Goal: Task Accomplishment & Management: Manage account settings

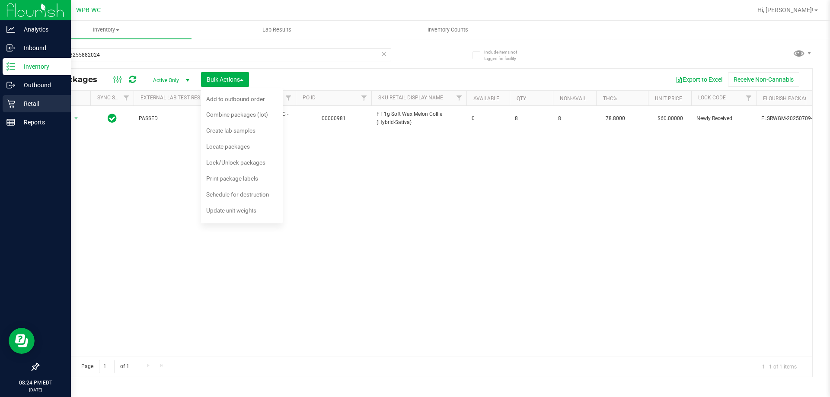
click at [17, 105] on p "Retail" at bounding box center [41, 104] width 52 height 10
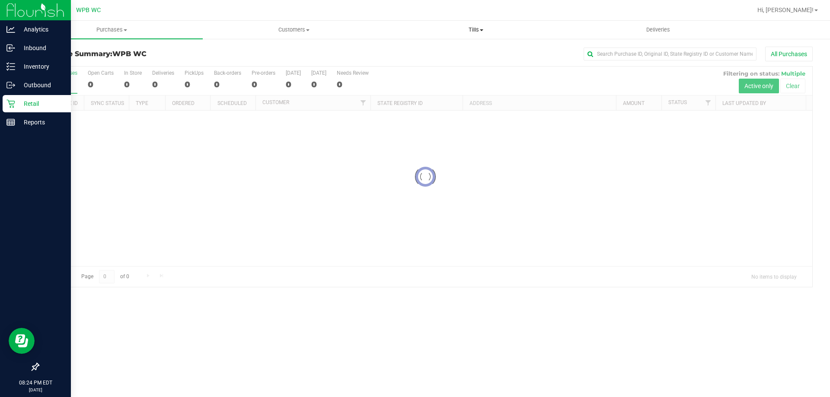
click at [474, 32] on span "Tills" at bounding box center [475, 30] width 181 height 8
click at [404, 54] on span "Manage tills" at bounding box center [414, 51] width 58 height 7
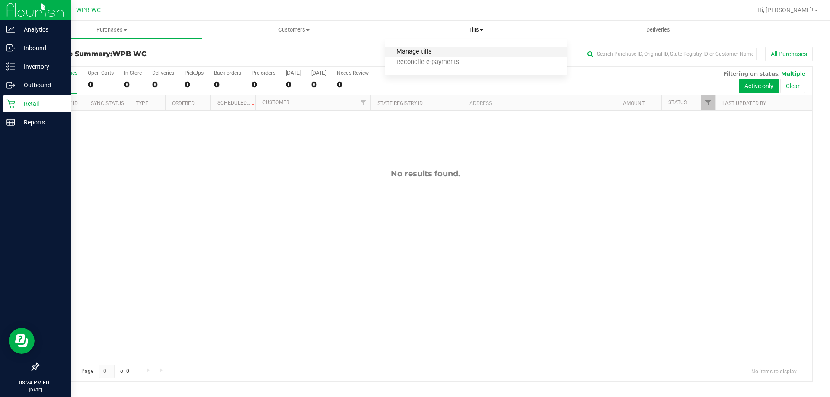
click at [432, 49] on span "Manage tills" at bounding box center [414, 51] width 58 height 7
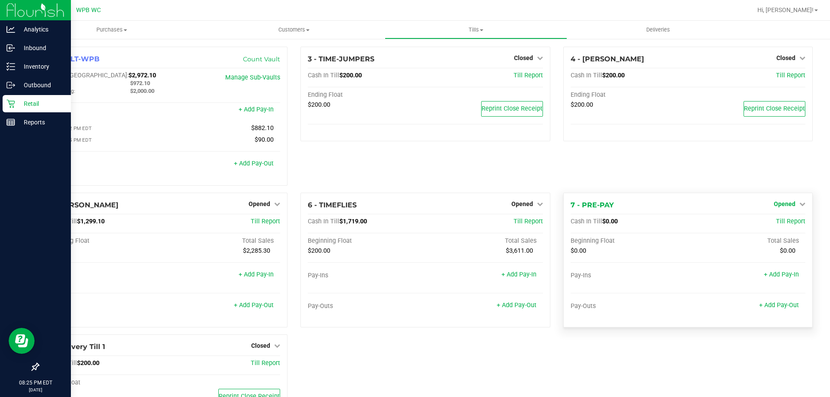
click at [781, 206] on span "Opened" at bounding box center [784, 203] width 22 height 7
click at [774, 223] on link "Close Till" at bounding box center [784, 221] width 23 height 7
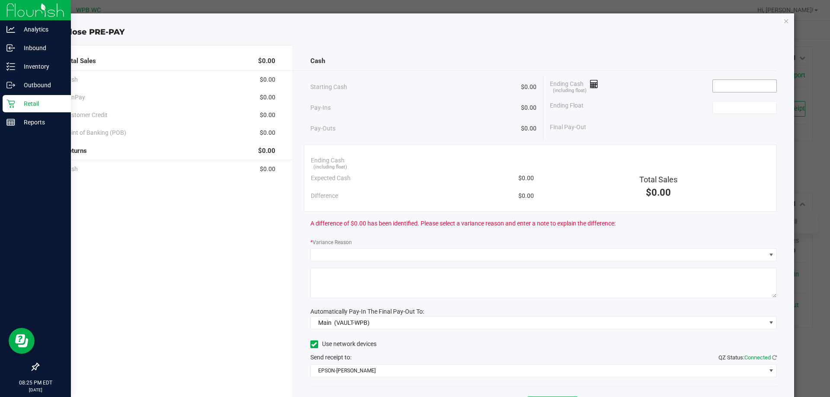
click at [736, 80] on input at bounding box center [745, 86] width 64 height 12
type input "$0.00"
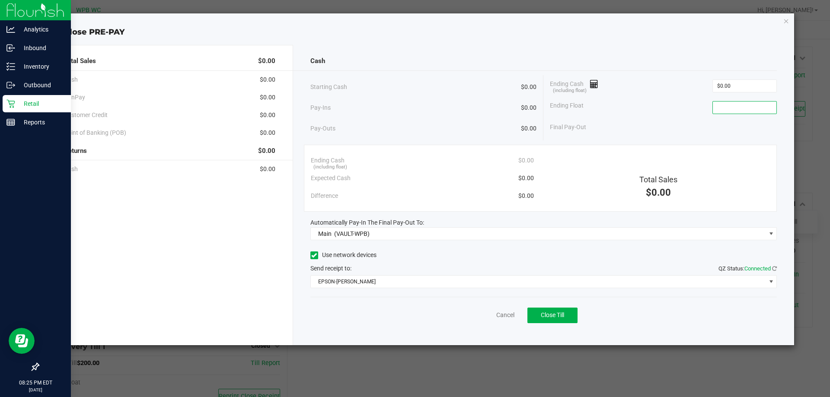
click at [727, 102] on input at bounding box center [745, 108] width 64 height 12
type input "$0.00"
click at [698, 105] on div "Ending Float $0.00" at bounding box center [663, 108] width 227 height 22
click at [555, 313] on span "Close Till" at bounding box center [552, 315] width 23 height 7
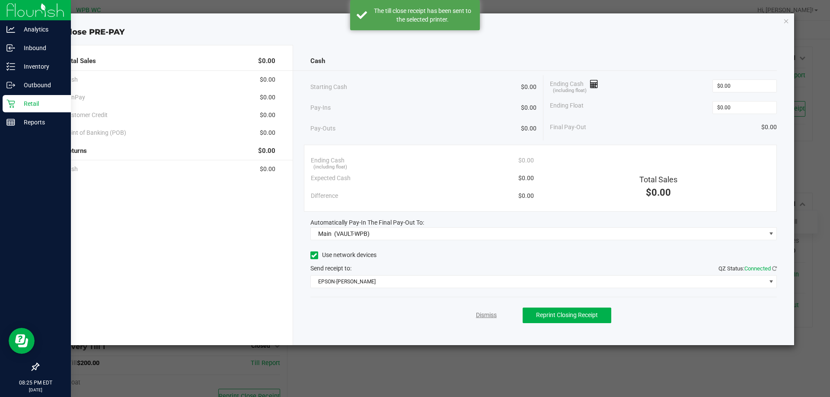
click at [482, 315] on link "Dismiss" at bounding box center [486, 315] width 21 height 9
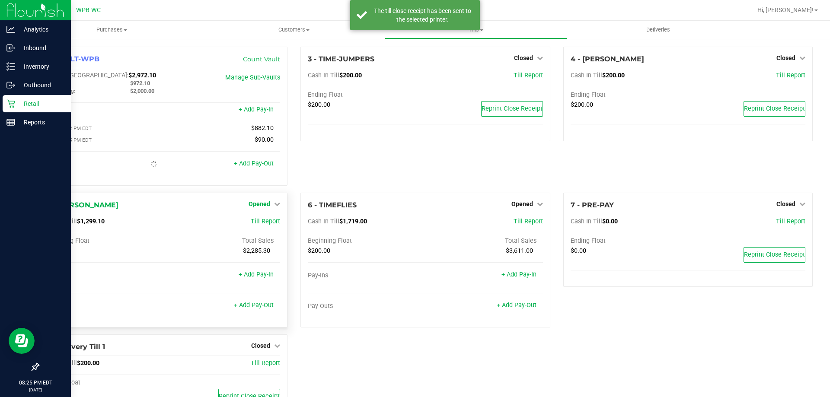
click at [254, 203] on span "Opened" at bounding box center [259, 203] width 22 height 7
click at [259, 221] on link "Close Till" at bounding box center [260, 221] width 23 height 7
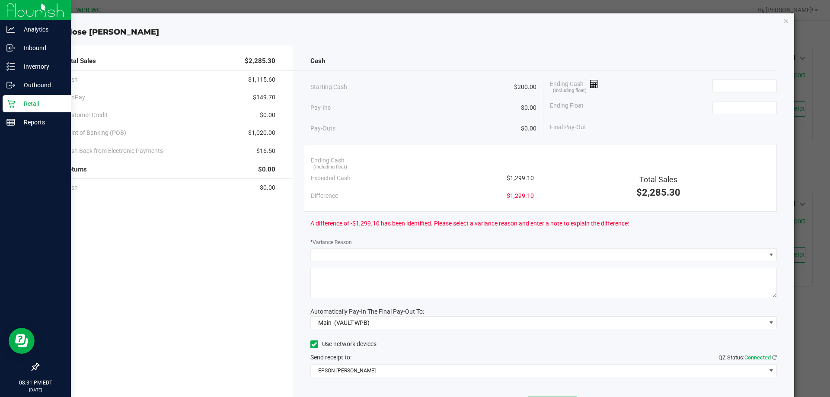
drag, startPoint x: 633, startPoint y: 73, endPoint x: 668, endPoint y: 77, distance: 34.4
click at [633, 73] on div "Cash Starting Cash $200.00 Pay-Ins $0.00 Pay-Outs $0.00 Ending Cash (including …" at bounding box center [543, 239] width 501 height 389
click at [720, 86] on input at bounding box center [745, 86] width 64 height 12
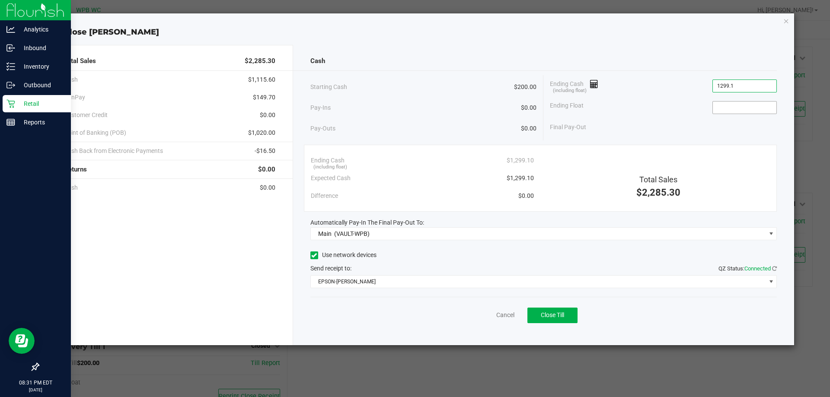
type input "$1,299.10"
click at [751, 106] on input at bounding box center [745, 108] width 64 height 12
type input "$200.00"
click at [641, 86] on div "Ending Cash (including float) $1,299.10" at bounding box center [663, 86] width 227 height 22
click at [541, 318] on span "Close Till" at bounding box center [552, 315] width 23 height 7
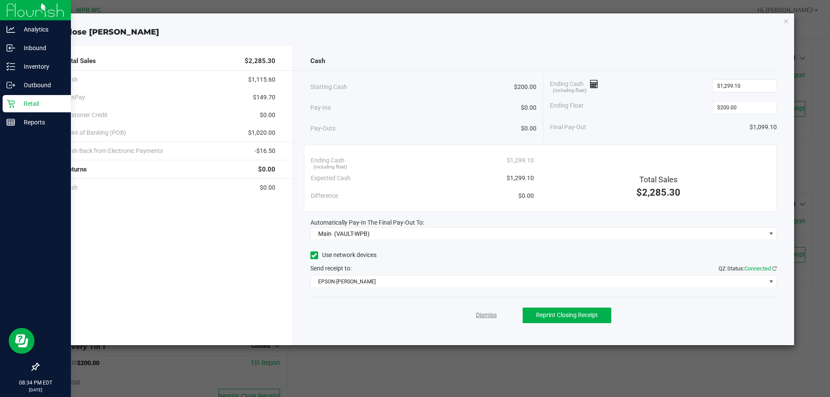
click at [490, 312] on link "Dismiss" at bounding box center [486, 315] width 21 height 9
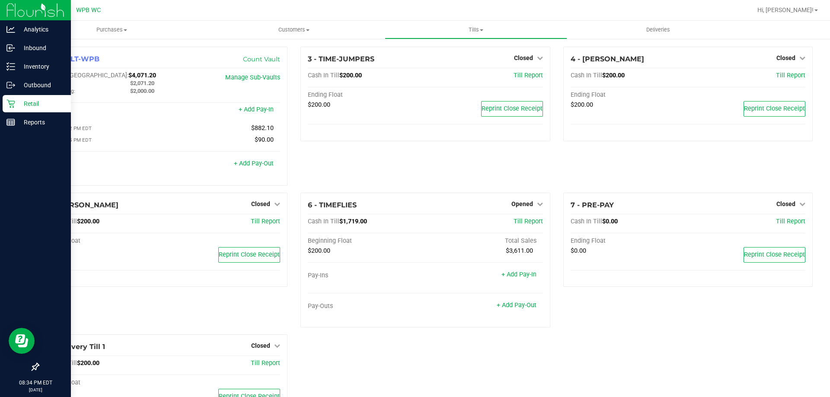
click at [413, 157] on div "3 - TIME-JUMPERS Closed Open Till Cash In Till $200.00 Till Report Ending Float…" at bounding box center [425, 120] width 262 height 146
click at [519, 206] on span "Opened" at bounding box center [522, 203] width 22 height 7
click at [522, 216] on div "Close Till" at bounding box center [522, 221] width 65 height 23
click at [519, 222] on link "Close Till" at bounding box center [522, 221] width 23 height 7
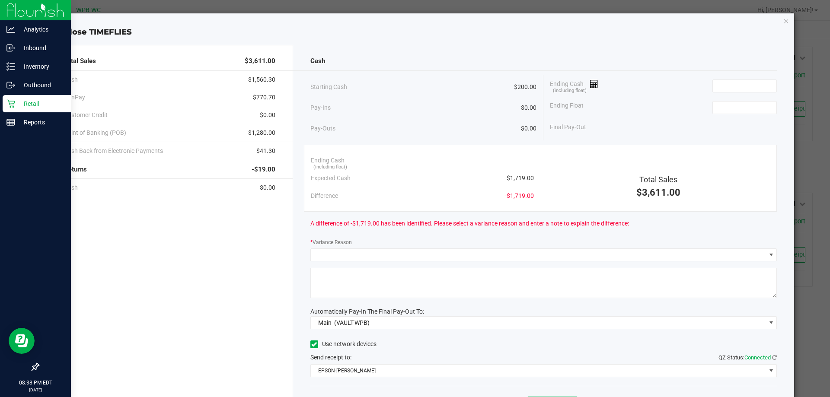
click at [615, 78] on div "Ending Cash (including float)" at bounding box center [663, 86] width 227 height 22
click at [723, 81] on input at bounding box center [745, 86] width 64 height 12
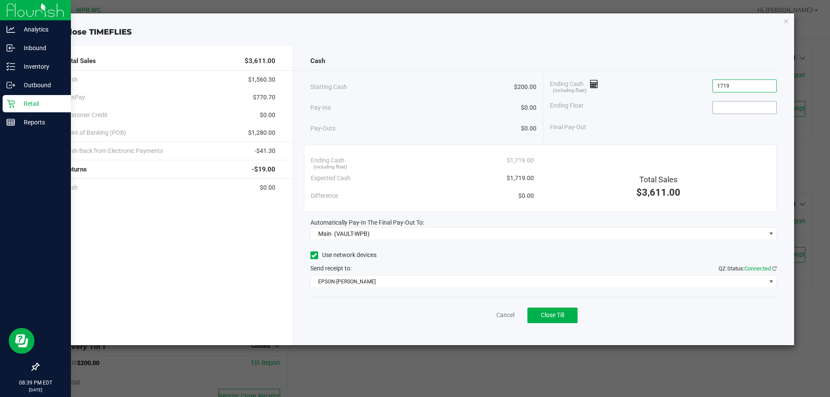
type input "$1,719.00"
click at [732, 111] on input at bounding box center [745, 108] width 64 height 12
type input "$200.00"
click at [426, 108] on div "Pay-Ins $0.00" at bounding box center [423, 108] width 226 height 18
click at [556, 309] on button "Close Till" at bounding box center [552, 316] width 50 height 16
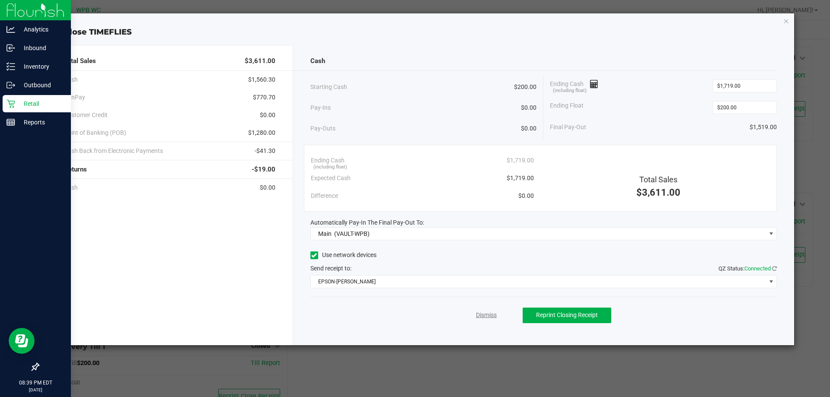
click at [483, 315] on link "Dismiss" at bounding box center [486, 315] width 21 height 9
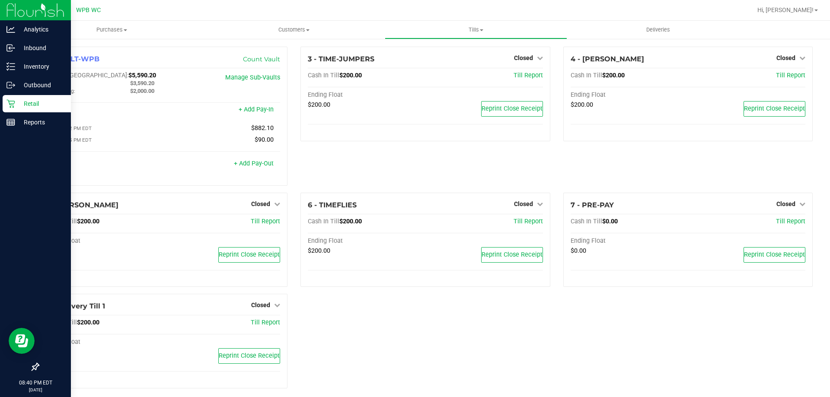
click at [366, 156] on div "3 - TIME-JUMPERS Closed Open Till Cash In Till $200.00 Till Report Ending Float…" at bounding box center [425, 120] width 262 height 146
click at [479, 31] on span "Tills" at bounding box center [475, 30] width 181 height 8
click at [429, 64] on span "Reconcile e-payments" at bounding box center [428, 62] width 86 height 7
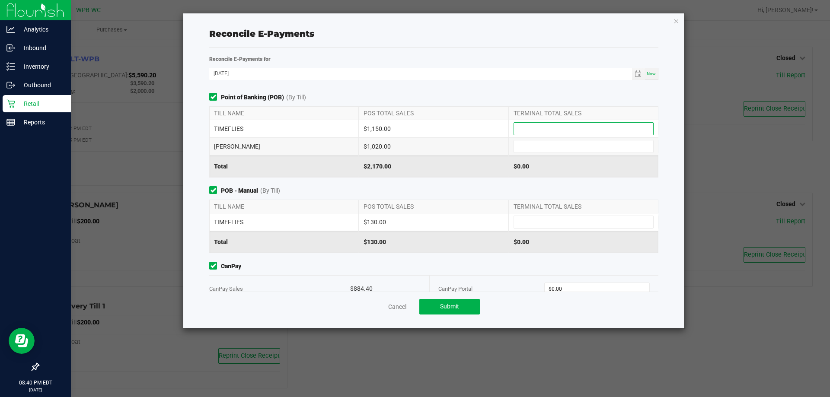
click at [529, 132] on input at bounding box center [583, 129] width 139 height 12
type input "$1,150.00"
click at [533, 153] on span at bounding box center [583, 146] width 140 height 13
click at [538, 145] on input at bounding box center [583, 146] width 139 height 12
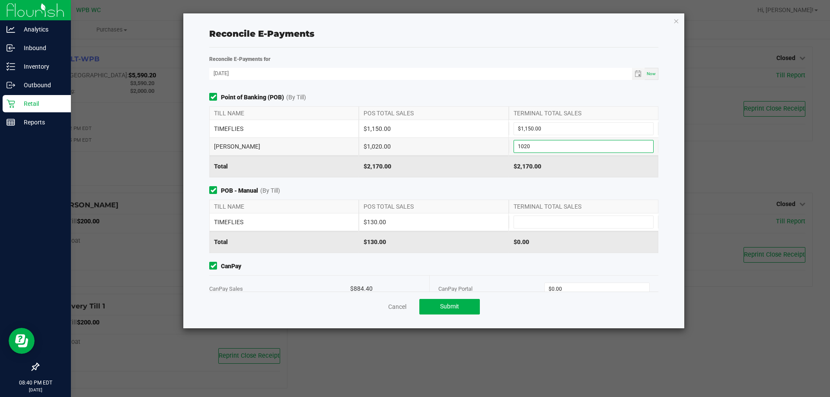
type input "$1,020.00"
click at [457, 174] on div "$2,170.00" at bounding box center [434, 167] width 150 height 22
click at [556, 221] on input at bounding box center [583, 222] width 139 height 12
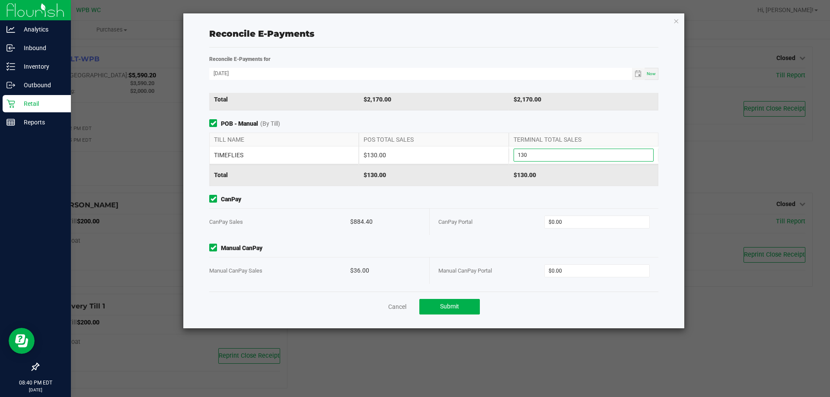
type input "$130.00"
click at [436, 204] on div "CanPay CanPay Sales $884.40 CanPay Portal $0.00" at bounding box center [434, 215] width 462 height 40
click at [560, 226] on input "0" at bounding box center [596, 222] width 105 height 12
type input "$884.40"
click at [502, 232] on div "CanPay Portal" at bounding box center [491, 222] width 106 height 26
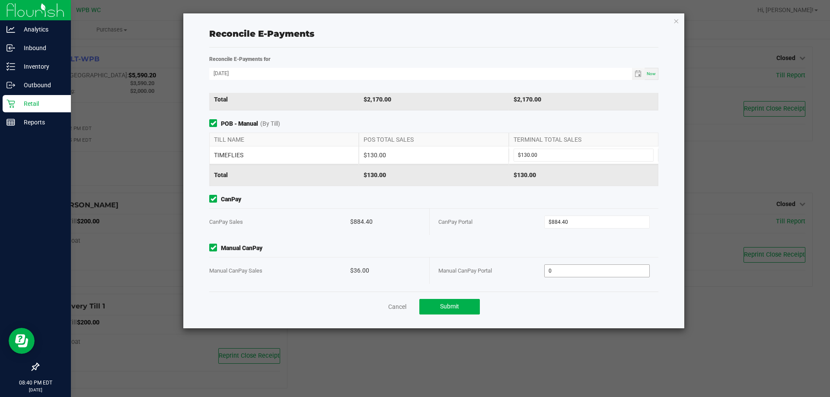
click at [567, 269] on input "0" at bounding box center [596, 271] width 105 height 12
type input "$36.00"
click at [464, 228] on div "CanPay Portal" at bounding box center [491, 222] width 106 height 26
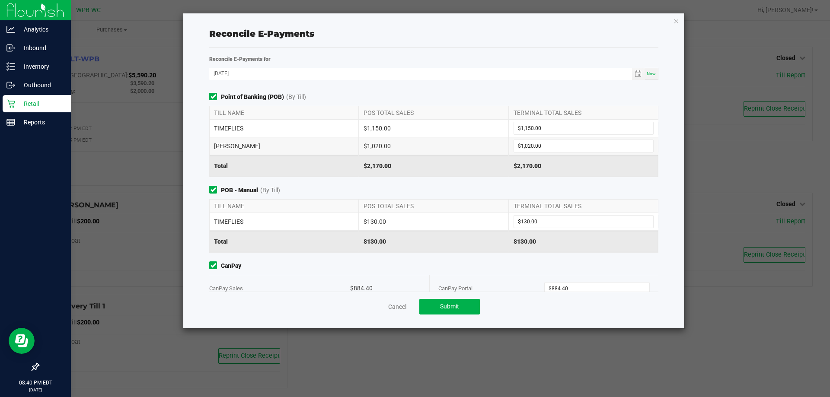
scroll to position [0, 0]
click at [458, 310] on button "Submit" at bounding box center [449, 307] width 60 height 16
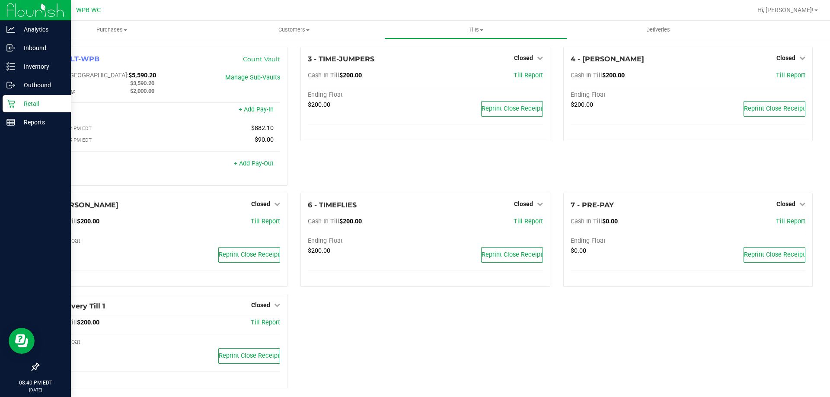
click at [488, 171] on div "3 - TIME-JUMPERS Closed Open Till Cash In Till $200.00 Till Report Ending Float…" at bounding box center [425, 120] width 262 height 146
click at [475, 28] on span "Tills" at bounding box center [475, 30] width 181 height 8
click at [807, 11] on span "Hi, [PERSON_NAME]!" at bounding box center [785, 9] width 56 height 7
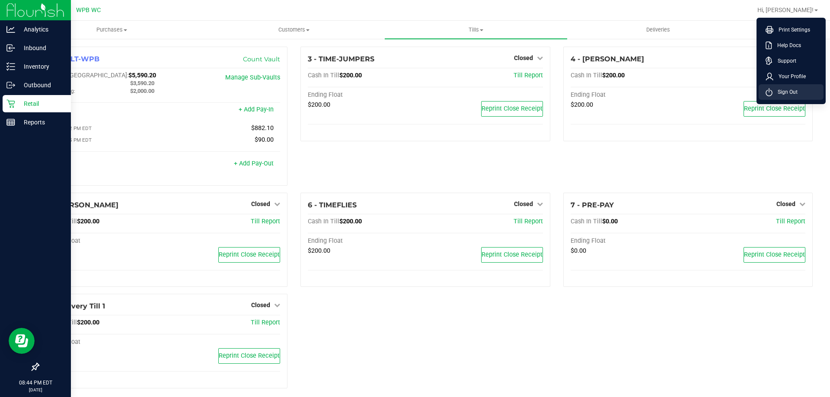
click at [793, 90] on span "Sign Out" at bounding box center [784, 92] width 25 height 9
